Goal: Use online tool/utility: Utilize a website feature to perform a specific function

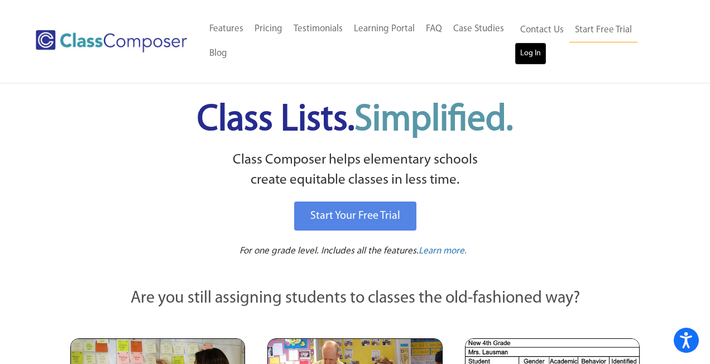
click at [528, 54] on link "Log In" at bounding box center [530, 53] width 32 height 22
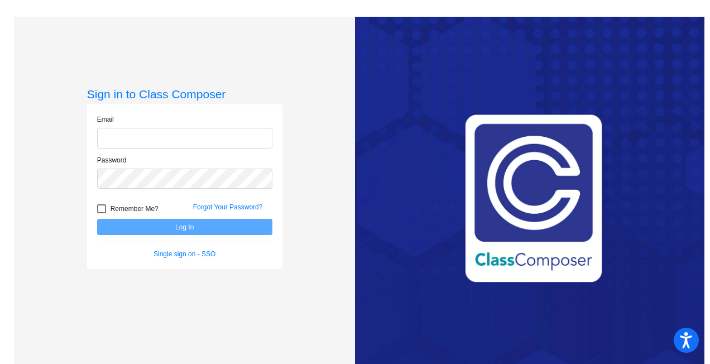
type input "cprivett@sd25.org"
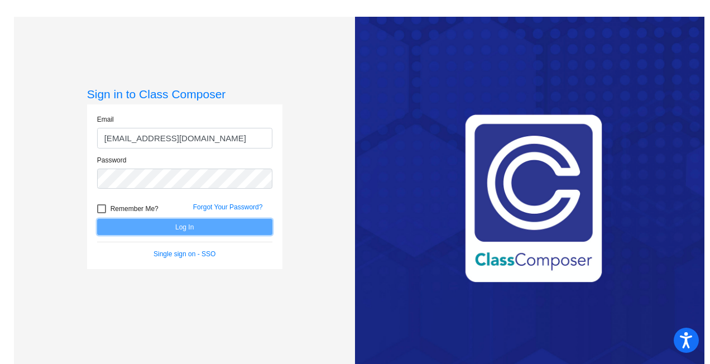
click at [248, 223] on button "Log In" at bounding box center [184, 227] width 175 height 16
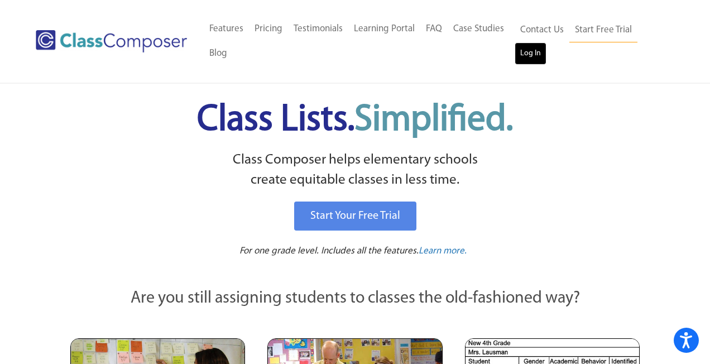
click at [530, 54] on link "Log In" at bounding box center [530, 53] width 32 height 22
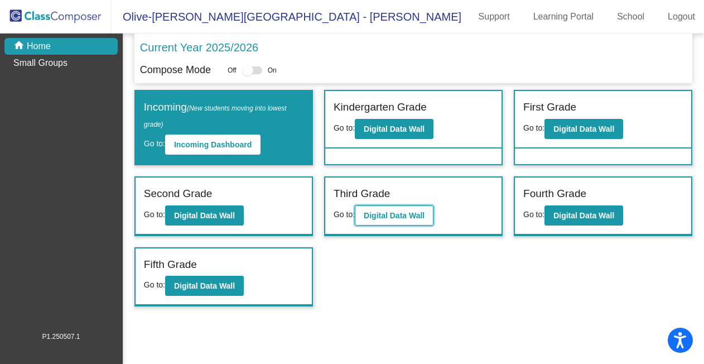
click at [405, 213] on b "Digital Data Wall" at bounding box center [394, 215] width 61 height 9
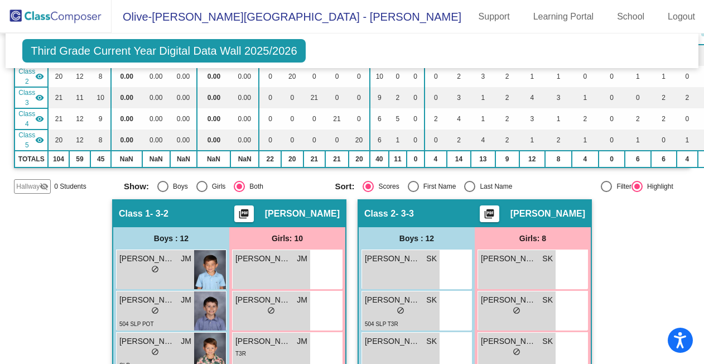
scroll to position [189, 0]
